Goal: Information Seeking & Learning: Find specific fact

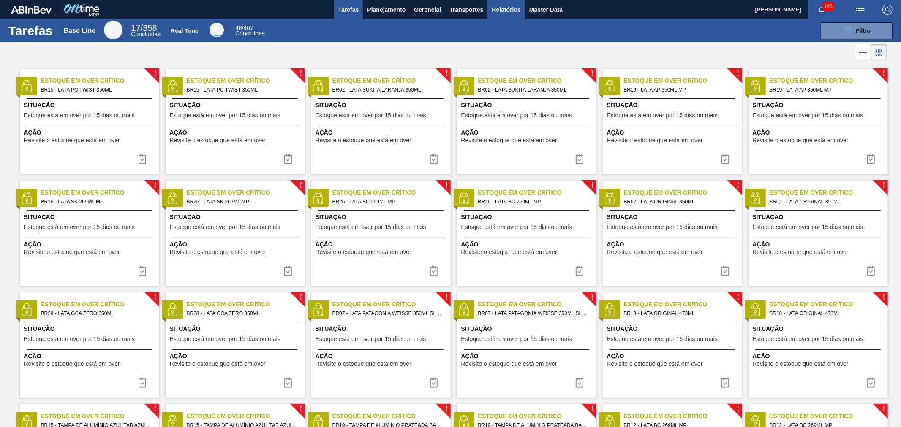
click at [510, 8] on span "Relatórios" at bounding box center [506, 10] width 29 height 10
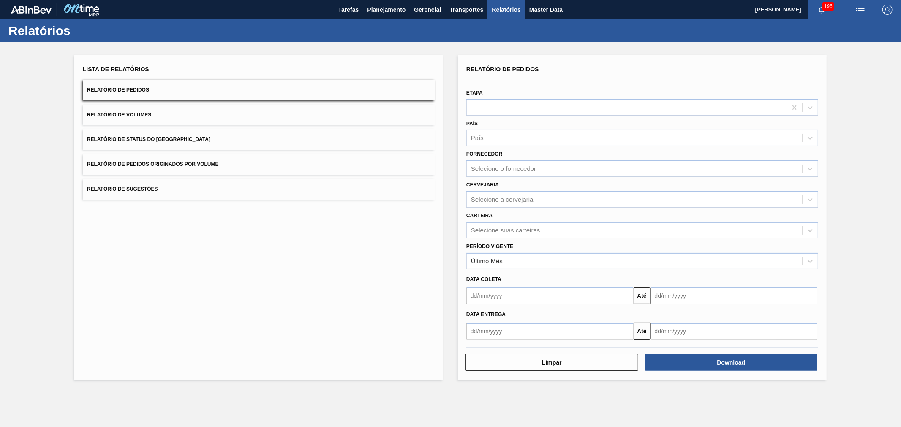
click at [121, 116] on span "Relatório de Volumes" at bounding box center [119, 115] width 64 height 6
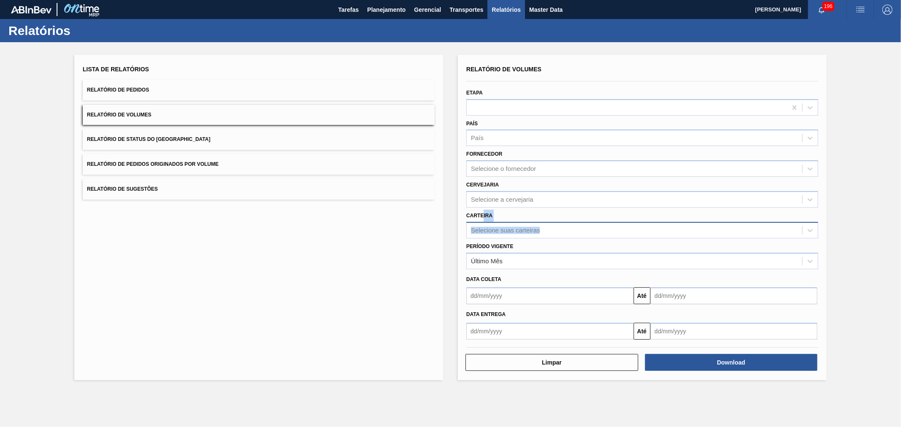
click at [486, 221] on div "Carteira Selecione suas carteiras" at bounding box center [642, 224] width 352 height 29
click at [504, 227] on div "Selecione suas carteiras" at bounding box center [505, 230] width 69 height 7
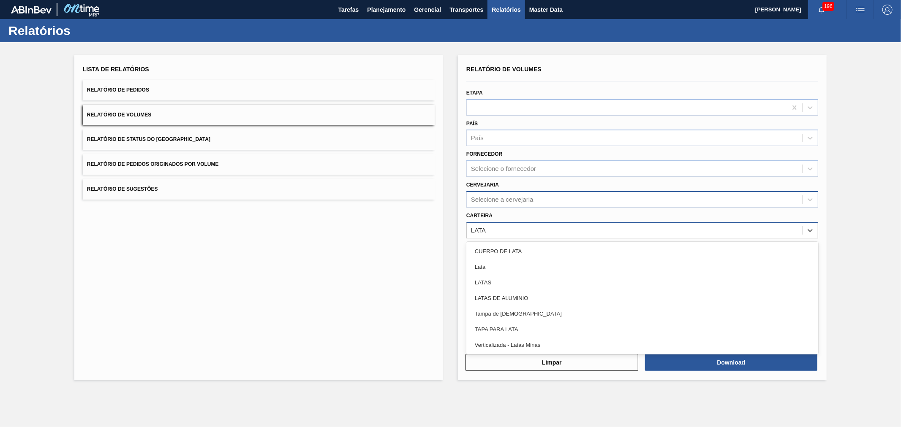
type input "LATA"
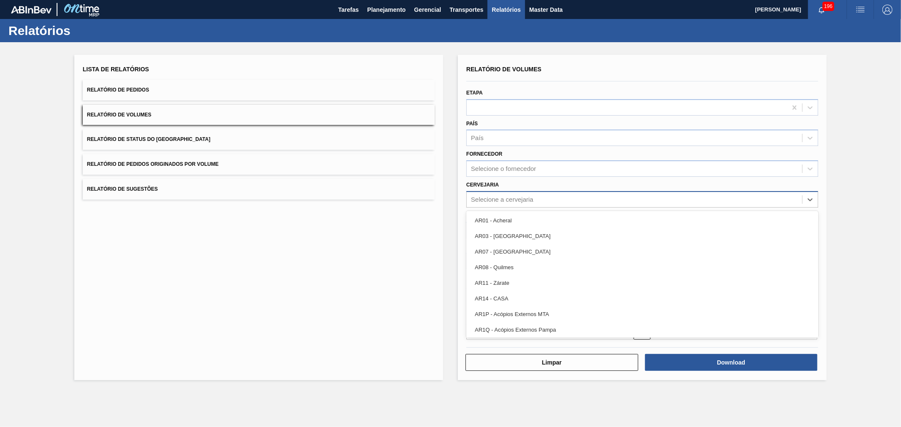
click at [534, 199] on div "Selecione a cervejaria" at bounding box center [634, 199] width 335 height 12
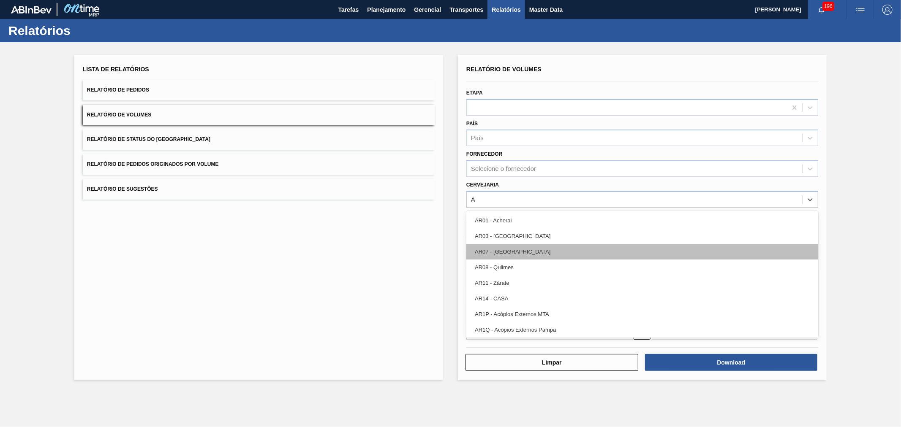
type input "AG"
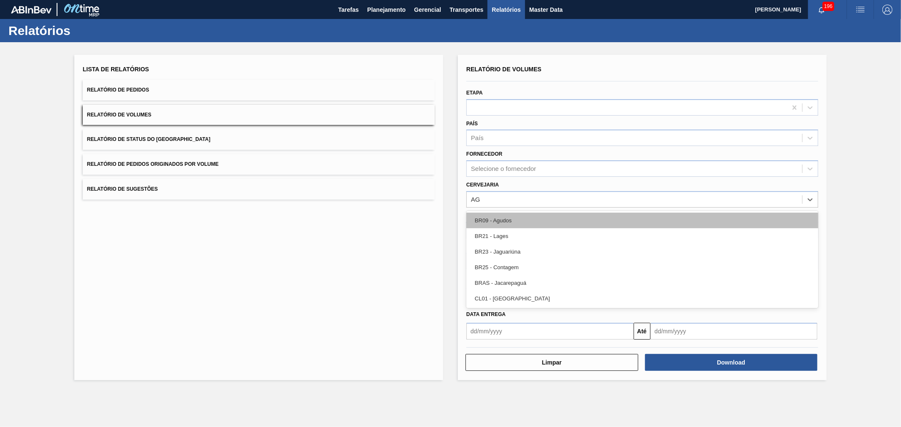
click at [512, 218] on div "BR09 - Agudos" at bounding box center [642, 221] width 352 height 16
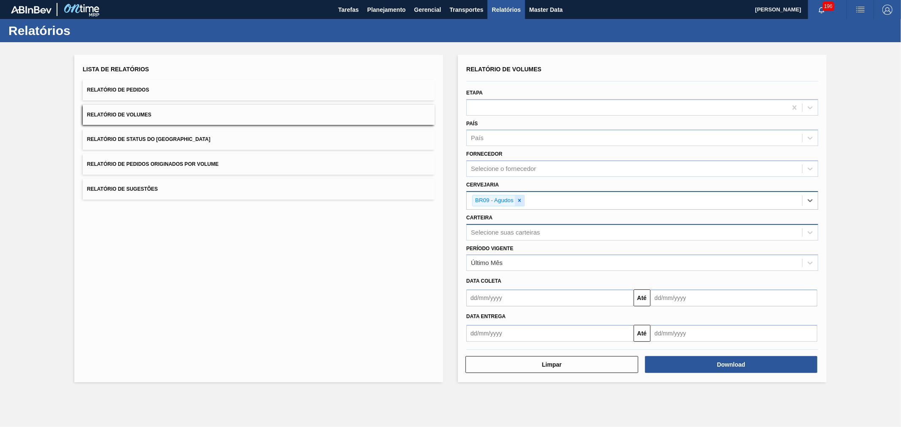
click at [522, 199] on icon at bounding box center [520, 201] width 6 height 6
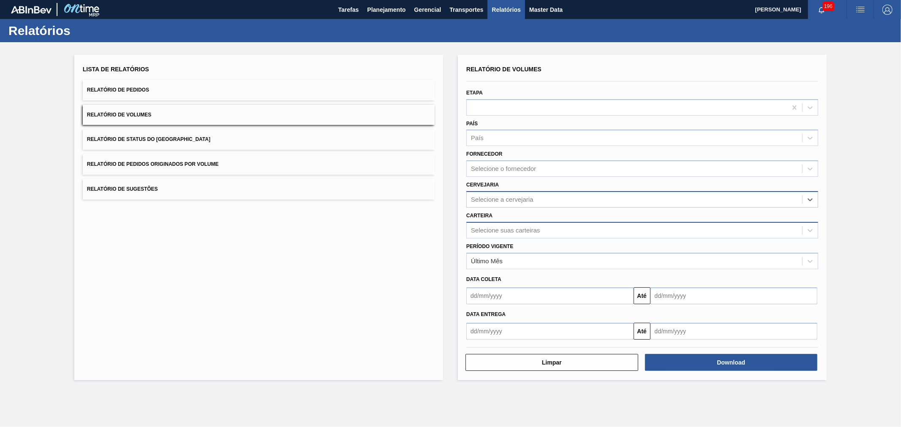
click at [550, 233] on div "Selecione suas carteiras" at bounding box center [634, 230] width 335 height 12
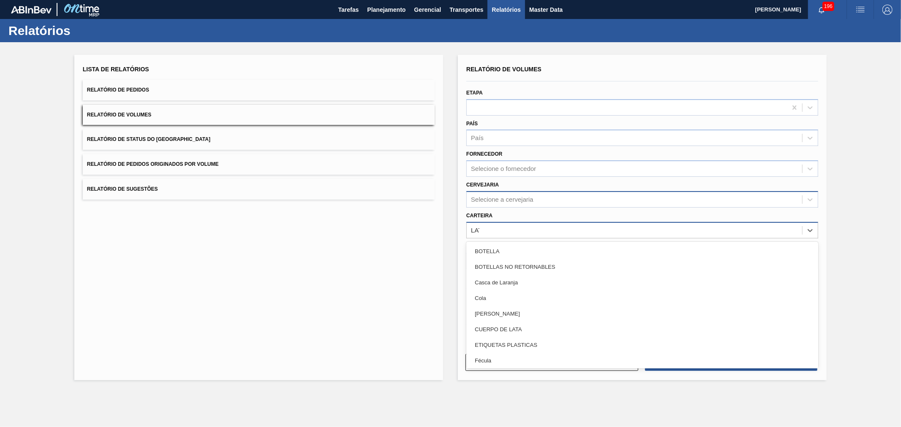
type input "LATA"
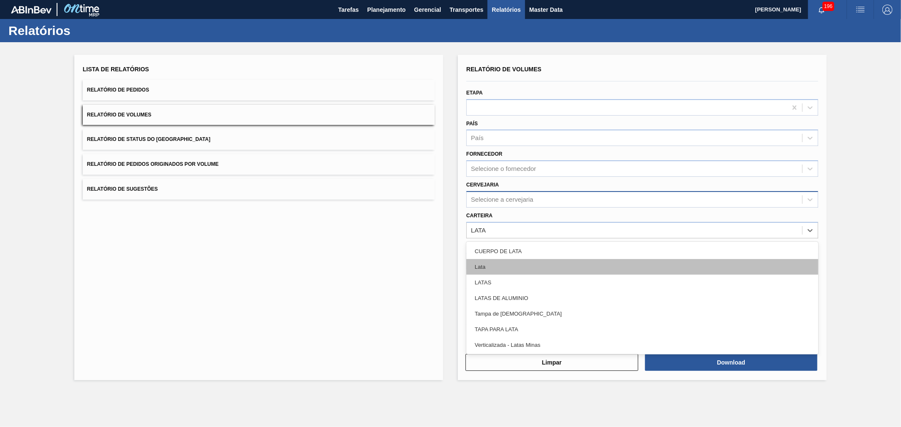
click at [541, 266] on div "Lata" at bounding box center [642, 267] width 352 height 16
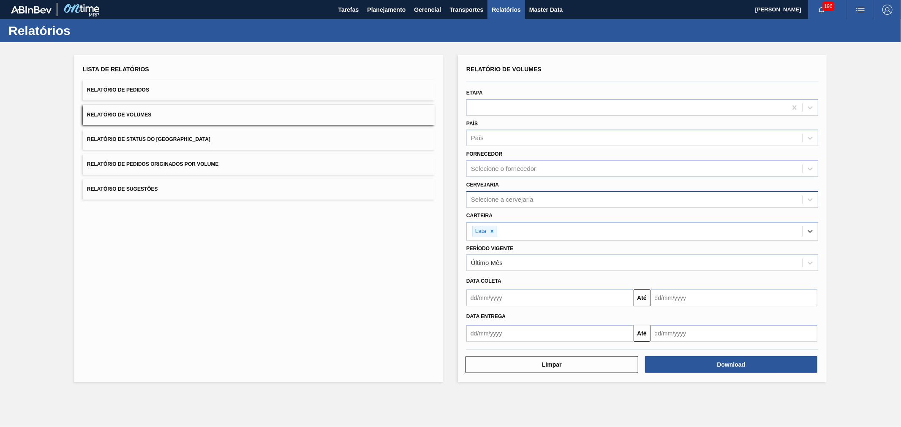
click at [888, 274] on div "Lista de Relatórios Relatório de Pedidos Relatório de Volumes Relatório de Stat…" at bounding box center [450, 217] width 901 height 351
click at [727, 361] on button "Download" at bounding box center [731, 365] width 173 height 17
click at [157, 93] on button "Relatório de Pedidos" at bounding box center [259, 90] width 352 height 21
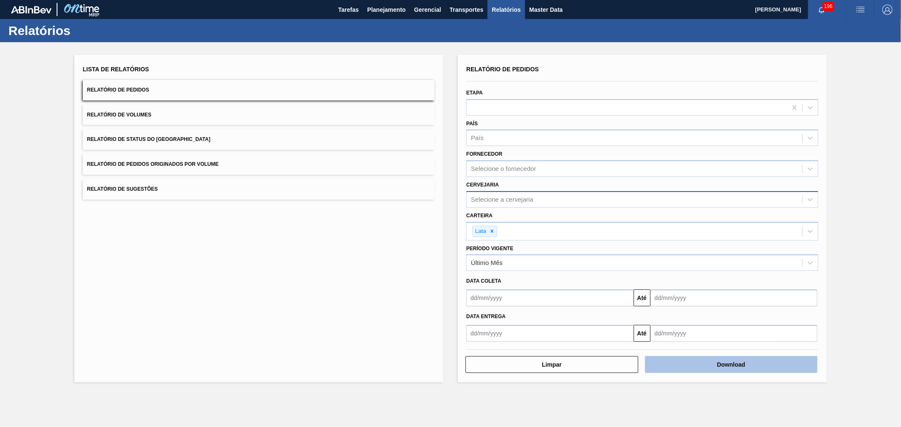
click at [730, 360] on button "Download" at bounding box center [731, 365] width 173 height 17
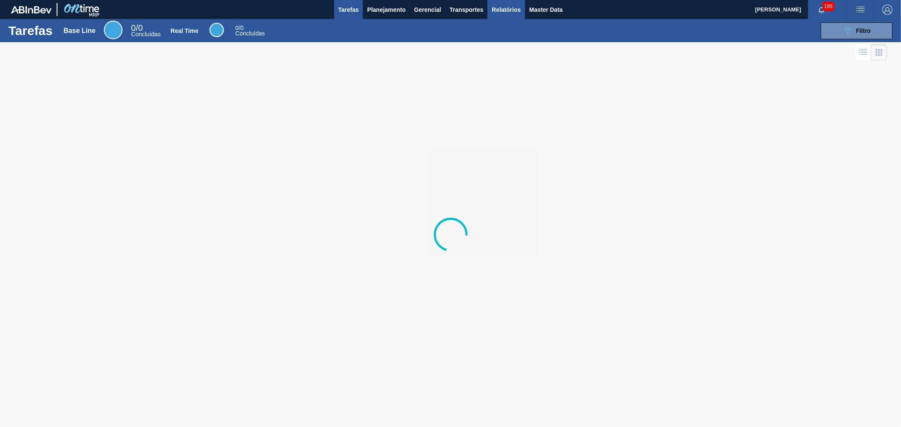
drag, startPoint x: 501, startPoint y: 8, endPoint x: 510, endPoint y: 17, distance: 13.2
click at [501, 8] on span "Relatórios" at bounding box center [506, 10] width 29 height 10
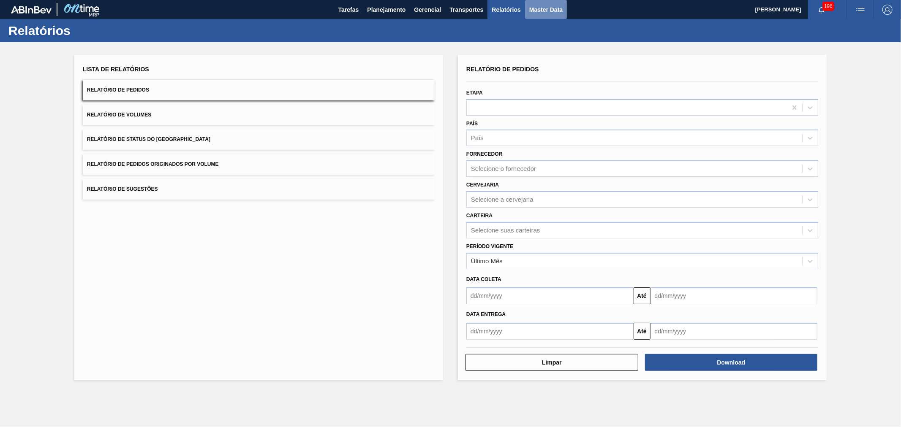
click at [554, 11] on span "Master Data" at bounding box center [545, 10] width 33 height 10
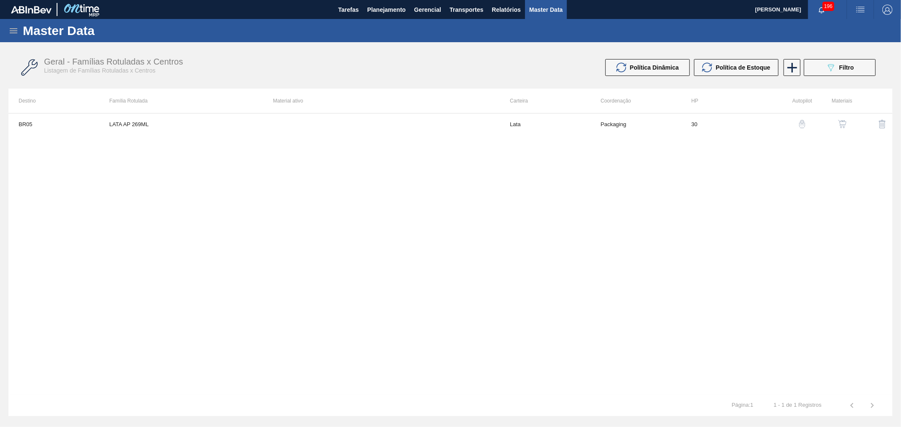
click at [20, 28] on div "Master Data" at bounding box center [450, 30] width 901 height 23
click at [13, 26] on icon at bounding box center [13, 31] width 10 height 10
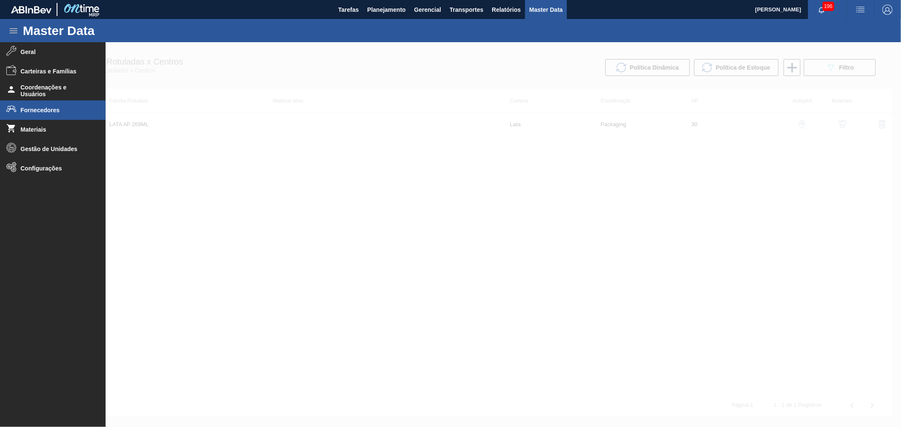
click at [41, 104] on li "Fornecedores" at bounding box center [53, 110] width 106 height 19
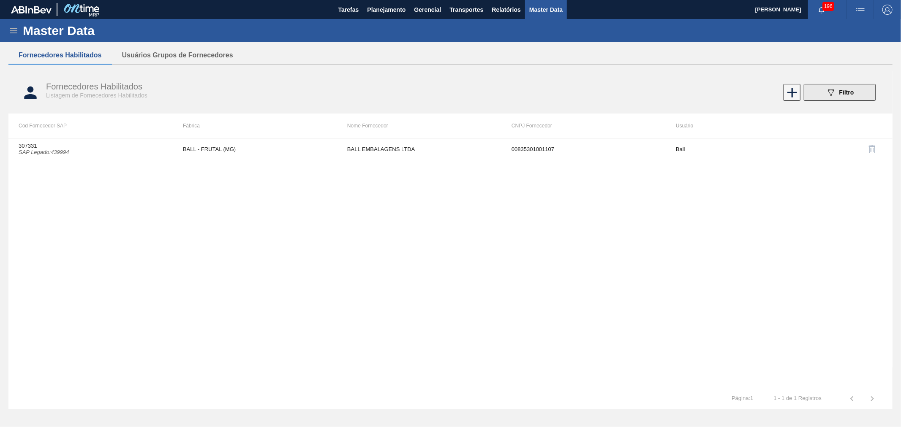
click at [826, 87] on icon "089F7B8B-B2A5-4AFE-B5C0-19BA573D28AC" at bounding box center [831, 92] width 10 height 10
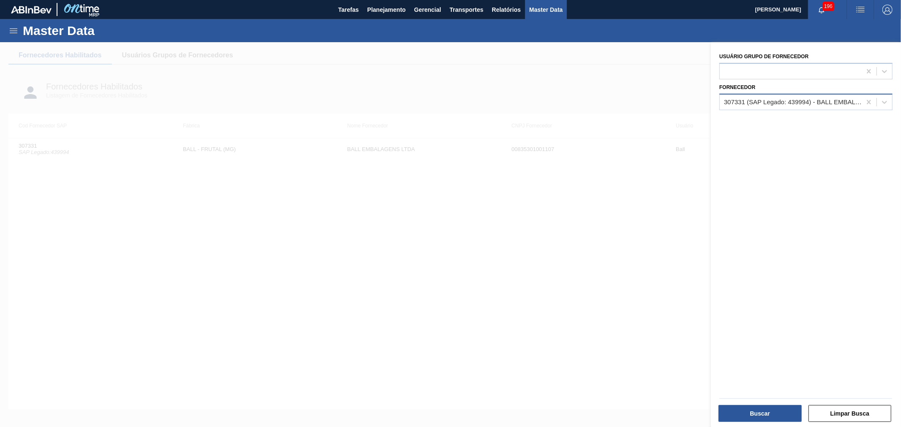
click at [765, 102] on div "307331 (SAP Legado: 439994) - BALL EMBALAGENS LTDA" at bounding box center [793, 101] width 138 height 7
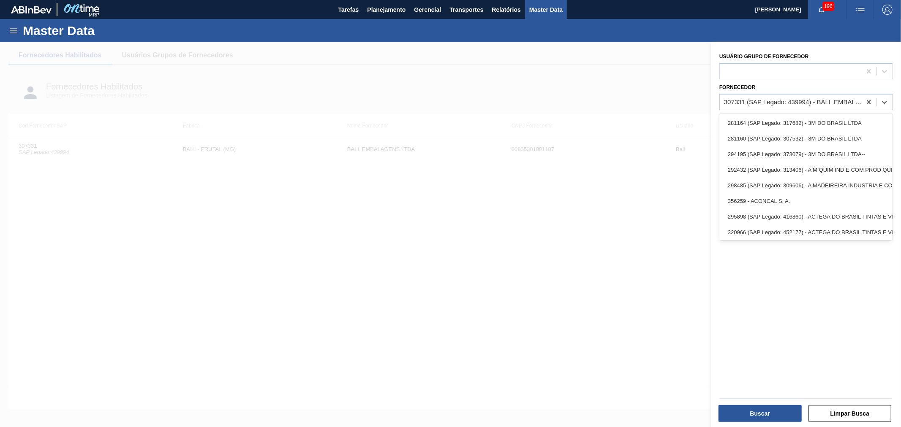
paste input "394999"
type input "394999"
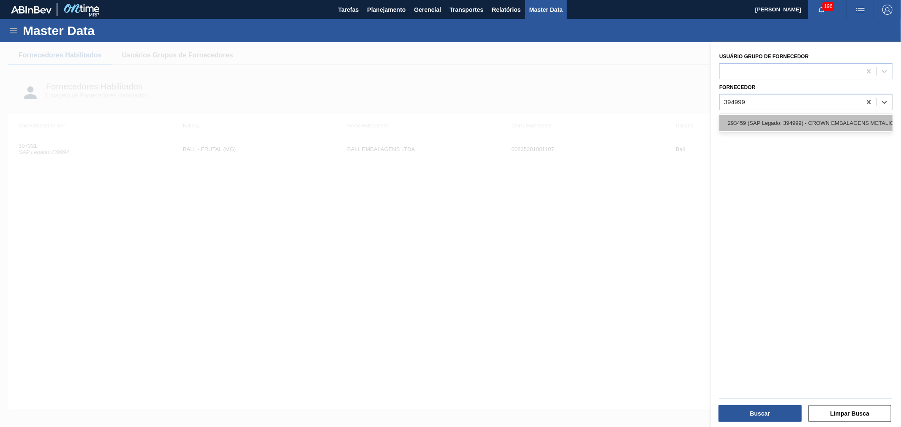
click at [765, 121] on div "293459 (SAP Legado: 394999) - CROWN EMBALAGENS METALICAS DA" at bounding box center [805, 123] width 173 height 16
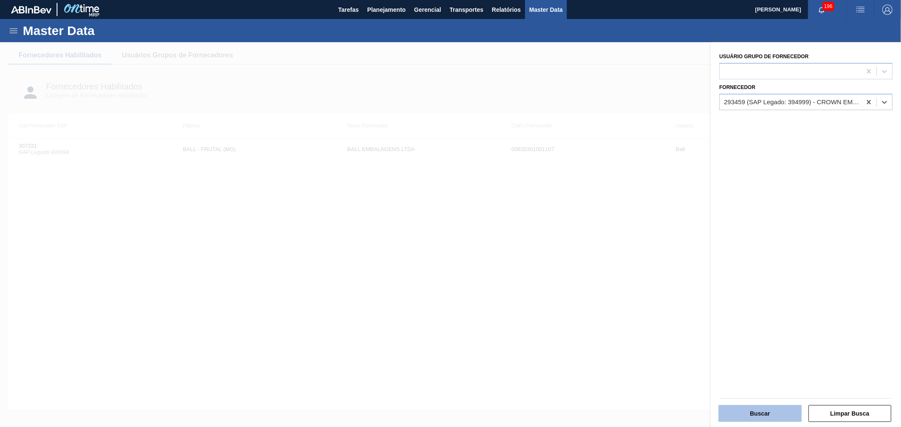
click at [752, 412] on button "Buscar" at bounding box center [760, 414] width 83 height 17
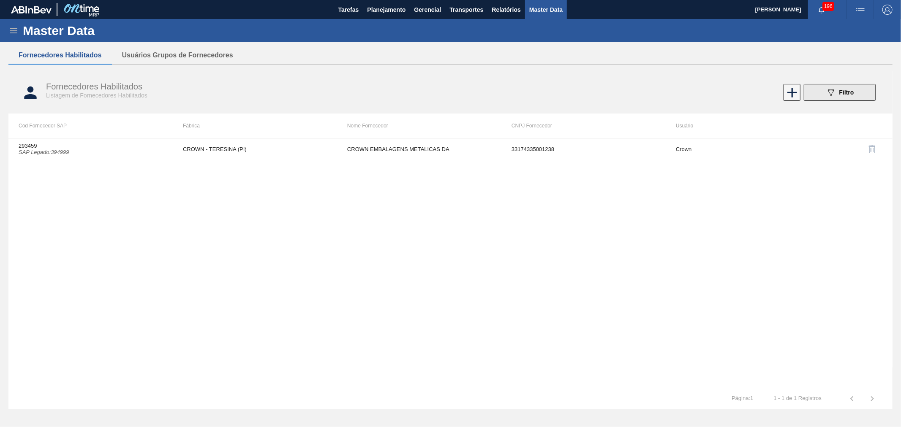
click at [850, 88] on div "089F7B8B-B2A5-4AFE-B5C0-19BA573D28AC Filtro" at bounding box center [840, 92] width 28 height 10
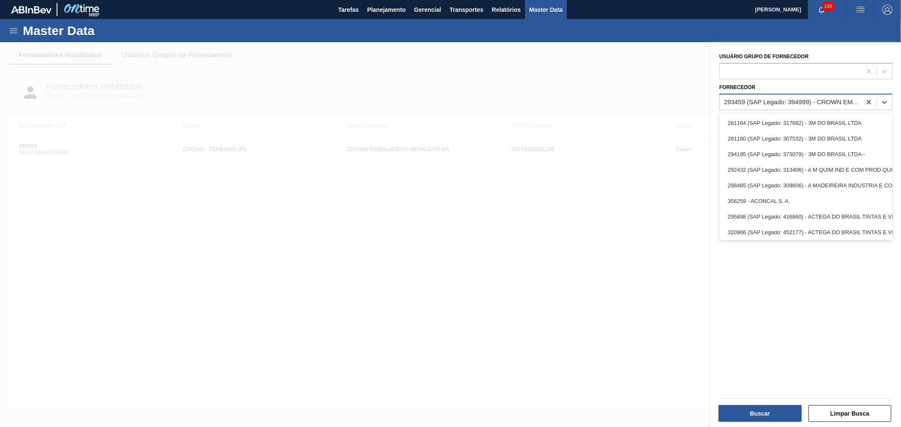
click at [799, 98] on div "293459 (SAP Legado: 394999) - CROWN EMBALAGENS METALICAS DA" at bounding box center [793, 101] width 138 height 7
paste input "395000"
type input "395000"
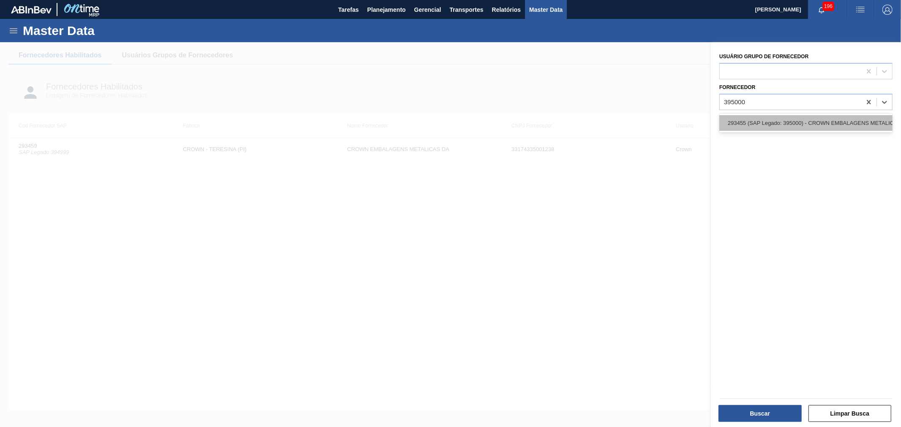
click at [770, 119] on div "293455 (SAP Legado: 395000) - CROWN EMBALAGENS METALICAS DA" at bounding box center [805, 123] width 173 height 16
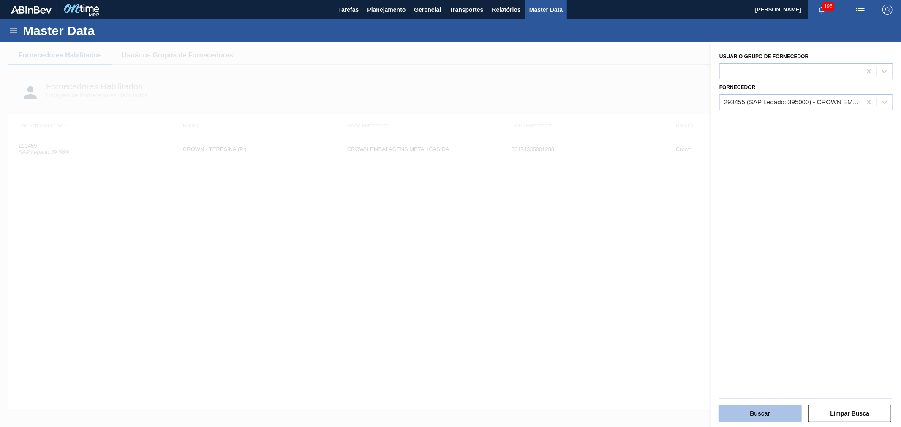
click at [757, 411] on button "Buscar" at bounding box center [760, 414] width 83 height 17
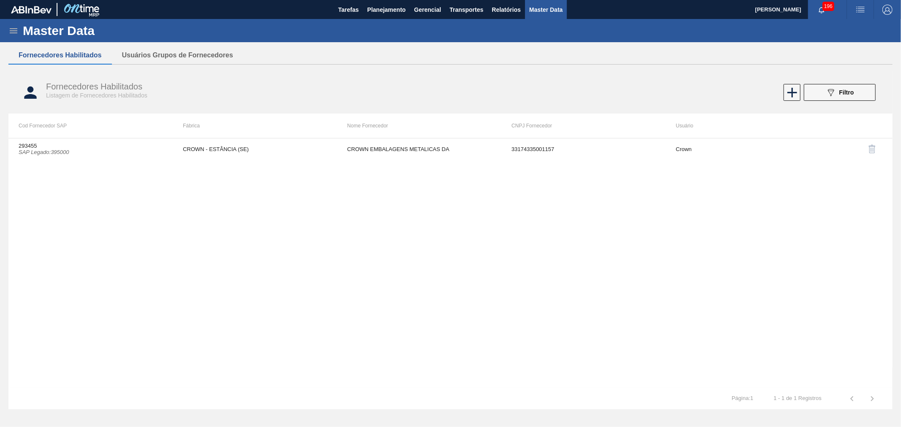
click at [613, 95] on div "089F7B8B-B2A5-4AFE-B5C0-19BA573D28AC Filtro" at bounding box center [670, 92] width 420 height 17
click at [535, 229] on div "293455 SAP Legado : 395000 CROWN - ESTÂNCIA (SE) CROWN EMBALAGENS METALICAS DA …" at bounding box center [450, 263] width 884 height 250
